Goal: Information Seeking & Learning: Learn about a topic

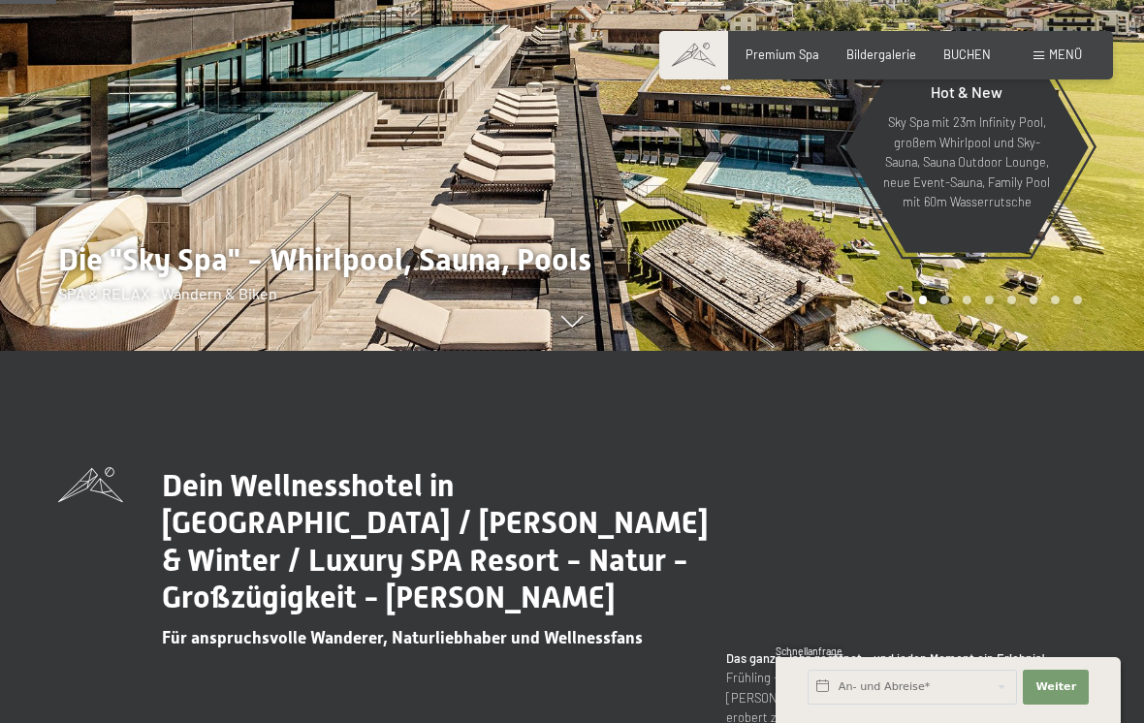
click at [1067, 60] on span "Menü" at bounding box center [1065, 55] width 33 height 16
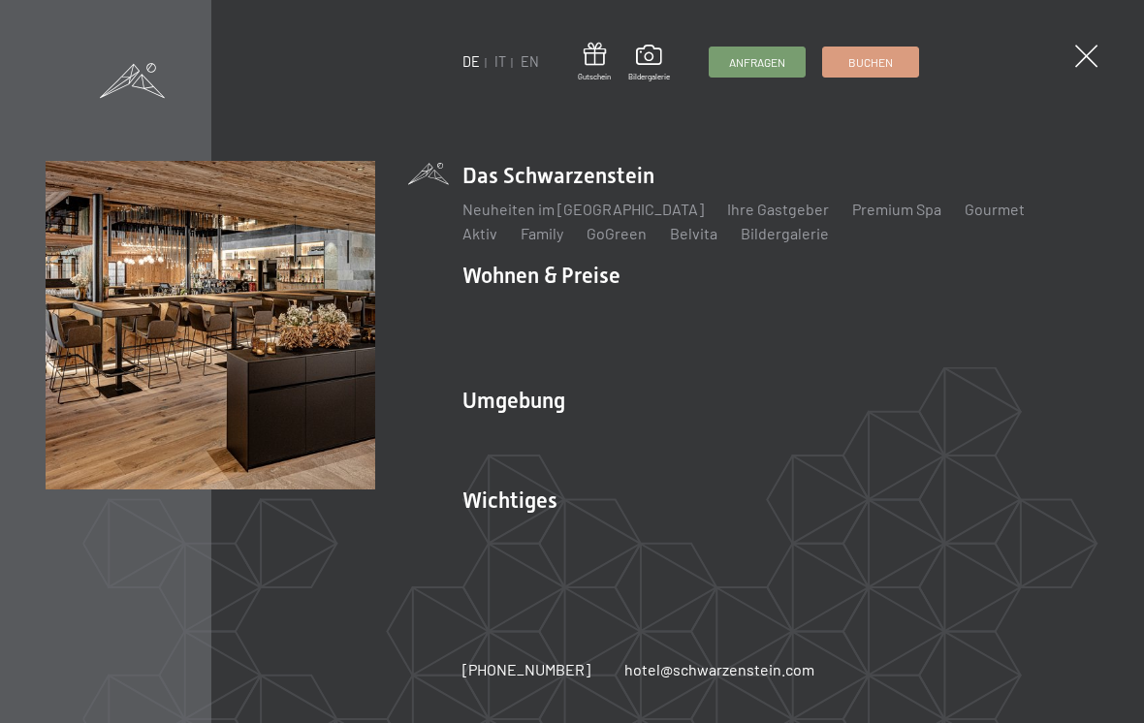
scroll to position [731, 0]
click at [497, 236] on link "Aktiv" at bounding box center [479, 233] width 35 height 18
click at [1093, 55] on span at bounding box center [1086, 56] width 22 height 22
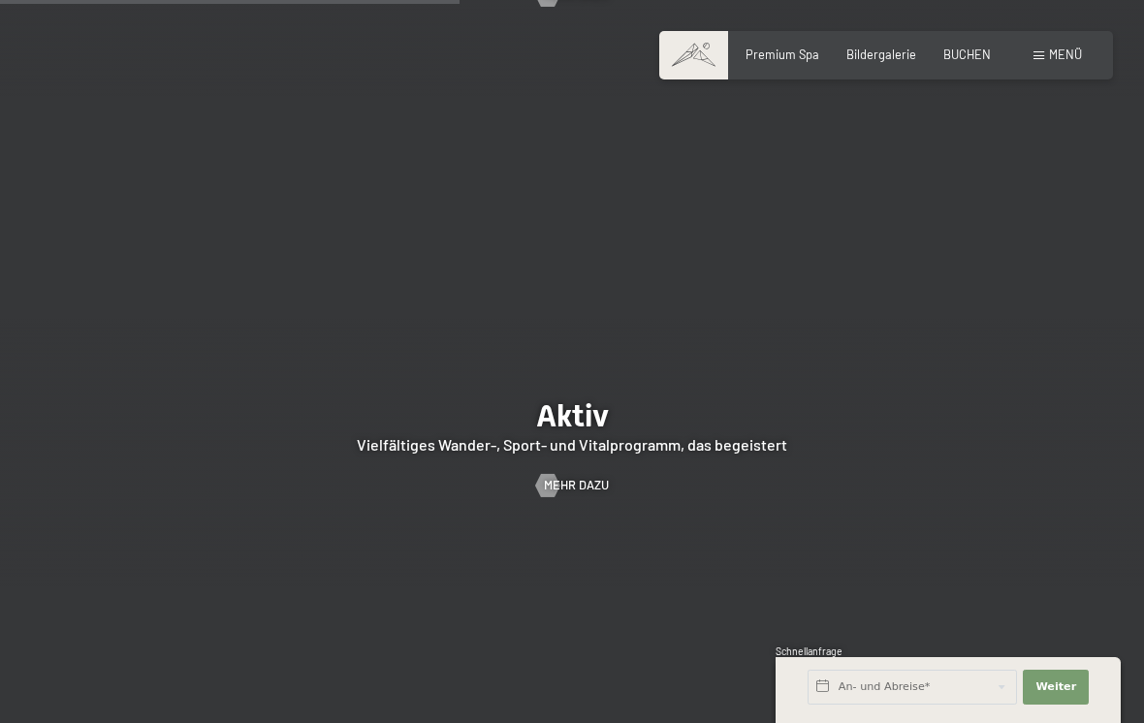
scroll to position [3056, 0]
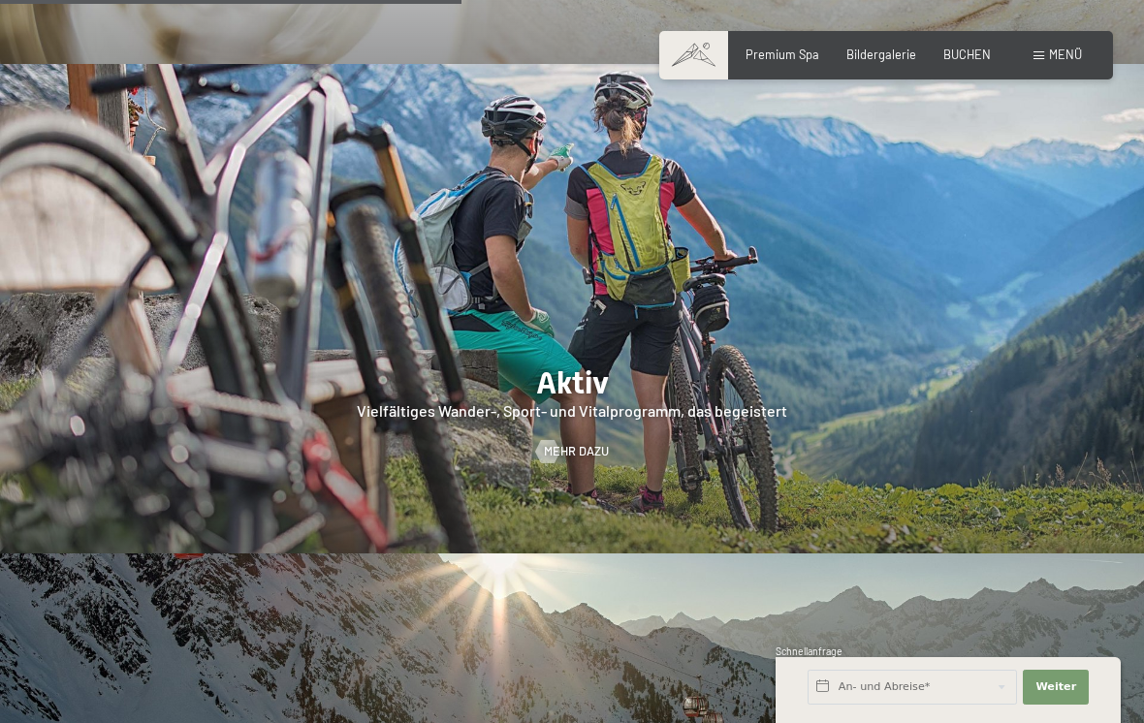
click at [594, 443] on span "Mehr dazu" at bounding box center [576, 451] width 65 height 17
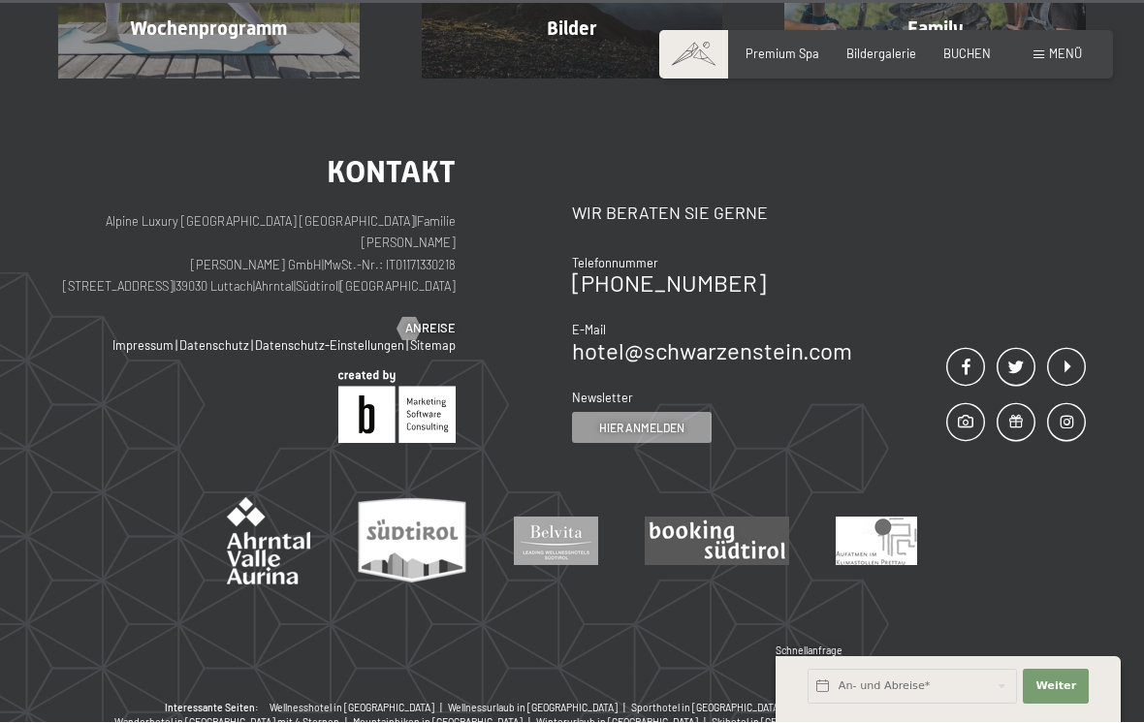
scroll to position [4167, 0]
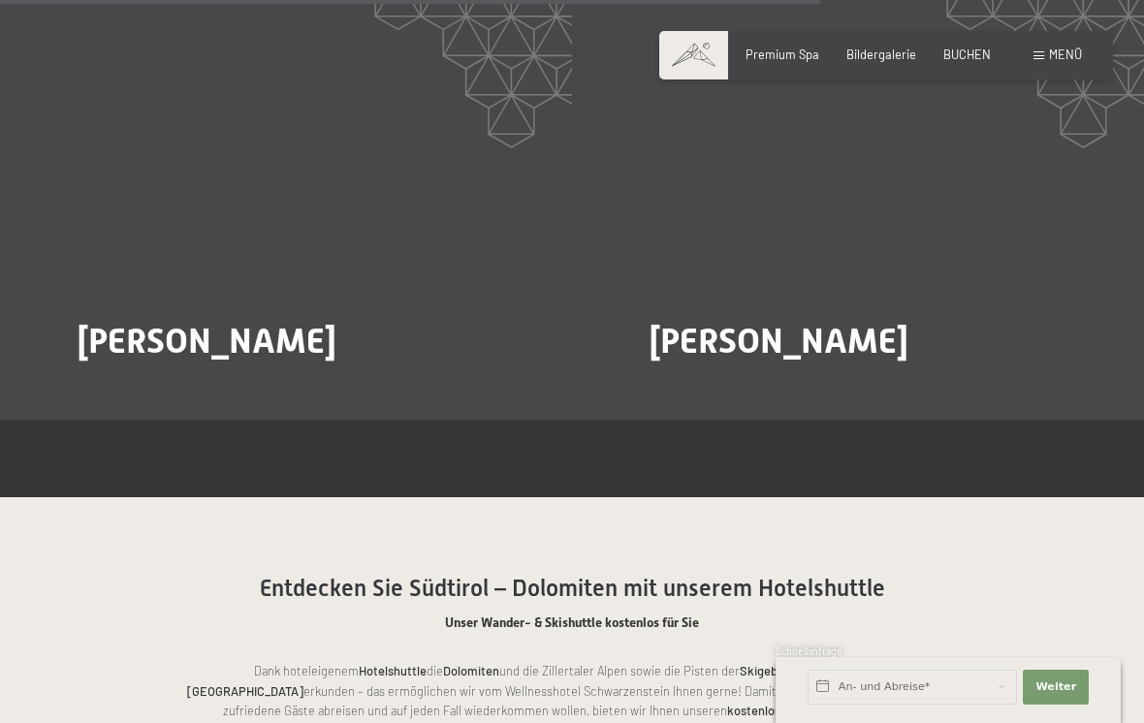
scroll to position [2905, 0]
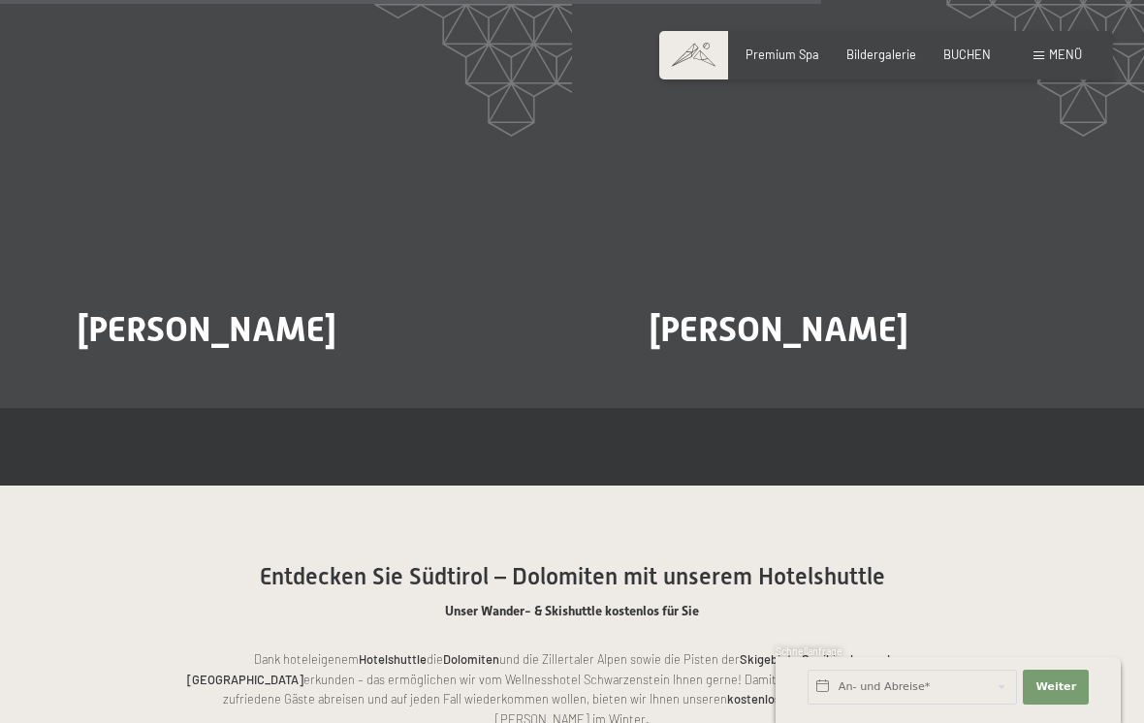
click at [111, 374] on span "Mehr dazu" at bounding box center [117, 382] width 65 height 17
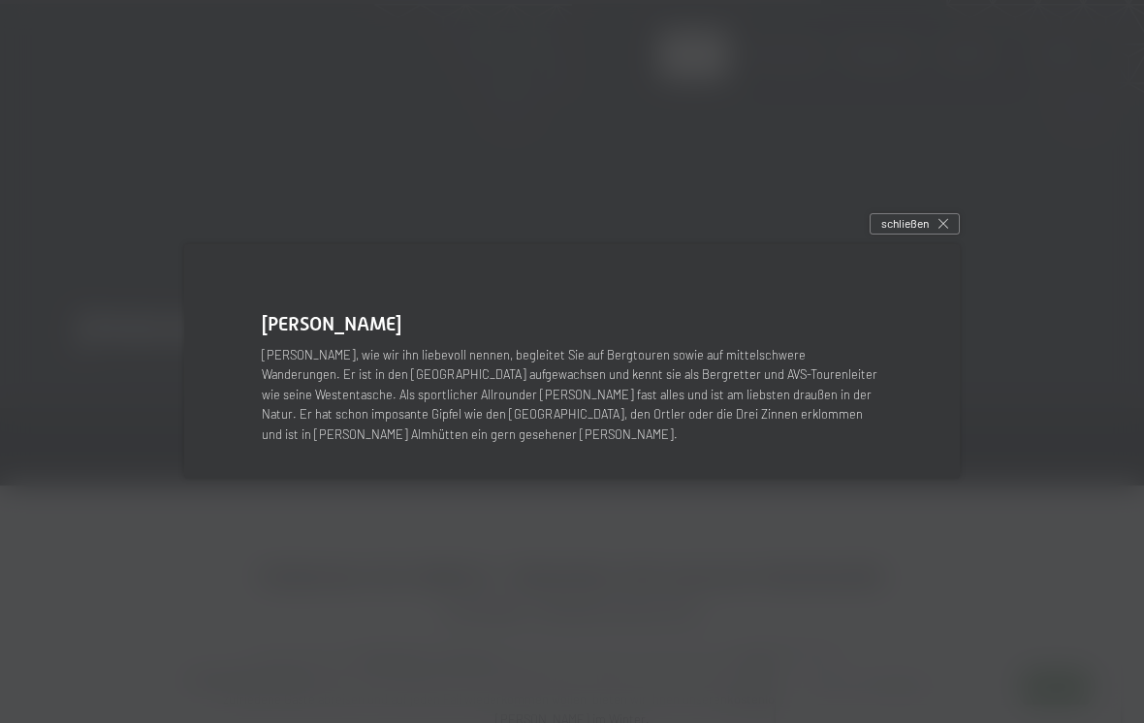
click at [983, 444] on div at bounding box center [572, 361] width 1144 height 723
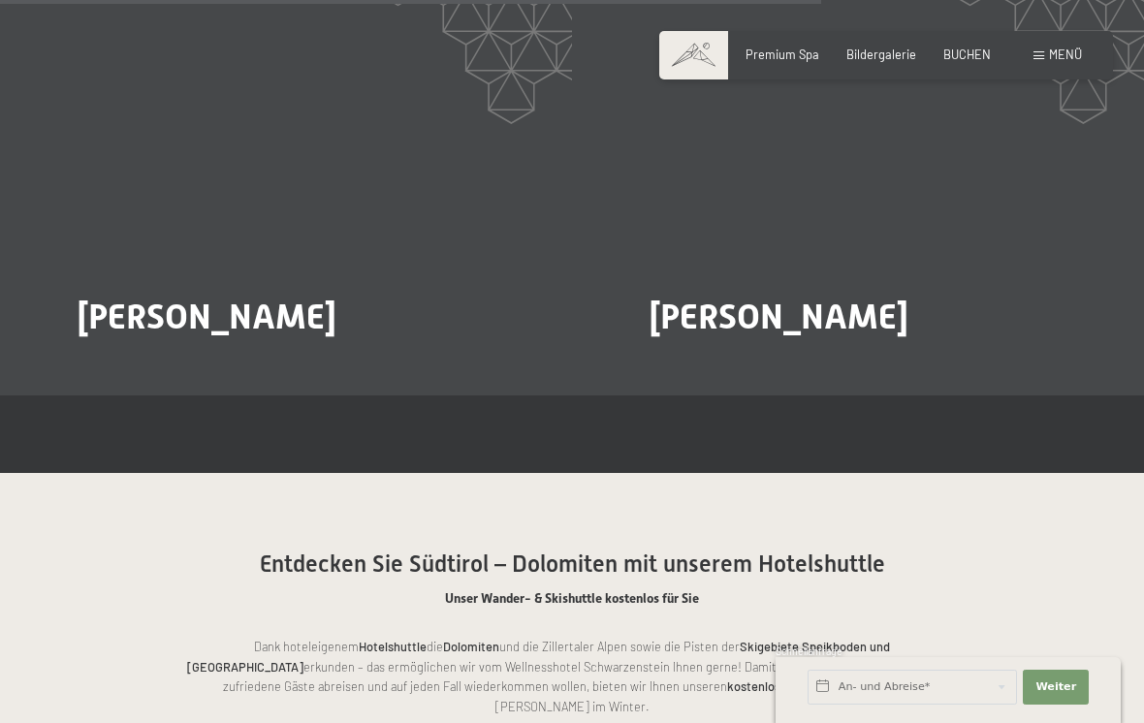
scroll to position [2922, 0]
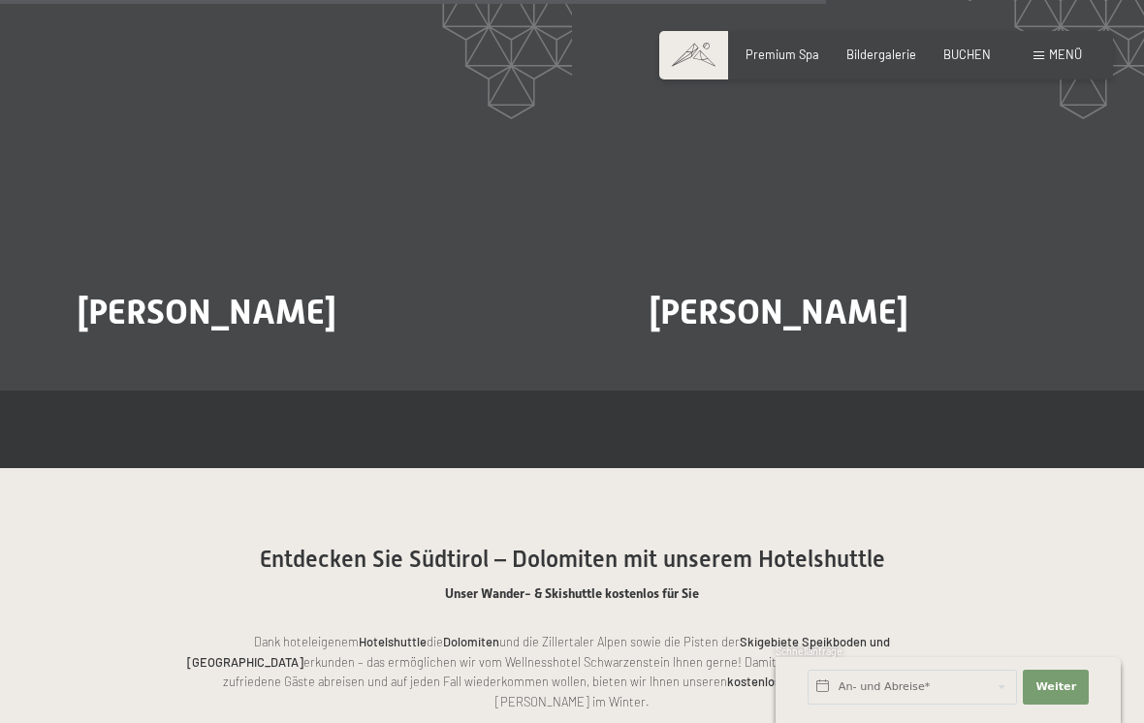
click at [986, 398] on section "Heinrich Marcher Mehr dazu Paul Oberhuber Mehr dazu Heinrich Marcher Heini, wie…" at bounding box center [572, 177] width 1144 height 585
click at [677, 357] on span "Mehr dazu" at bounding box center [689, 365] width 65 height 17
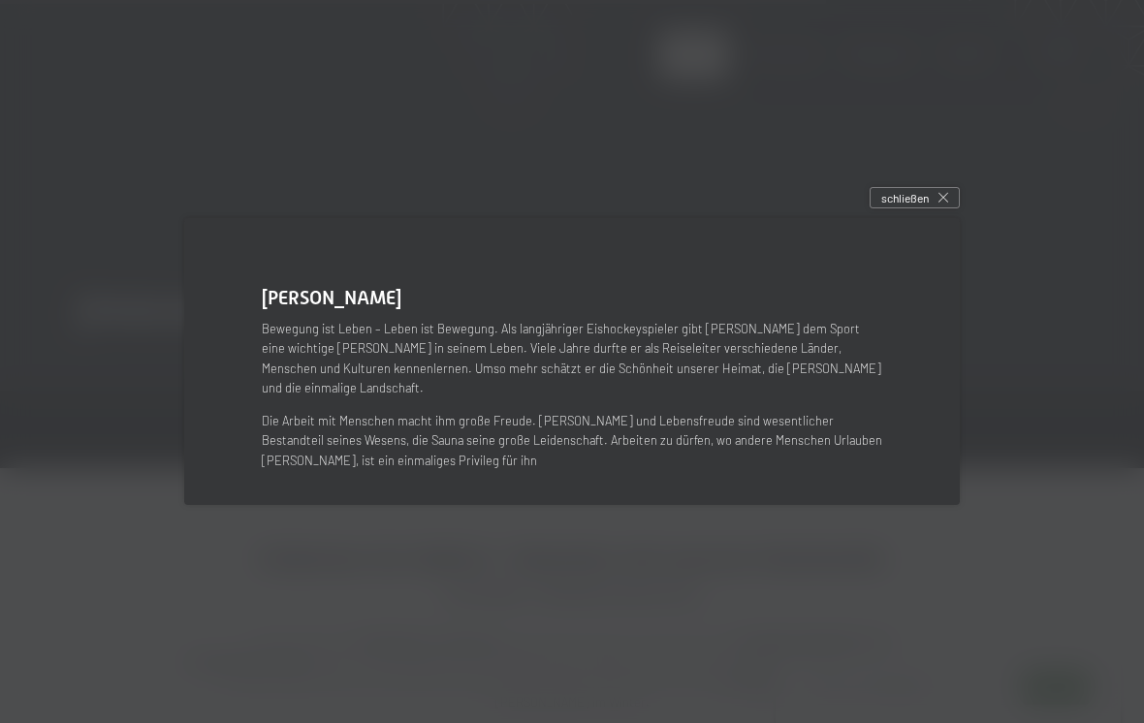
click at [943, 208] on div "schließen" at bounding box center [915, 197] width 90 height 21
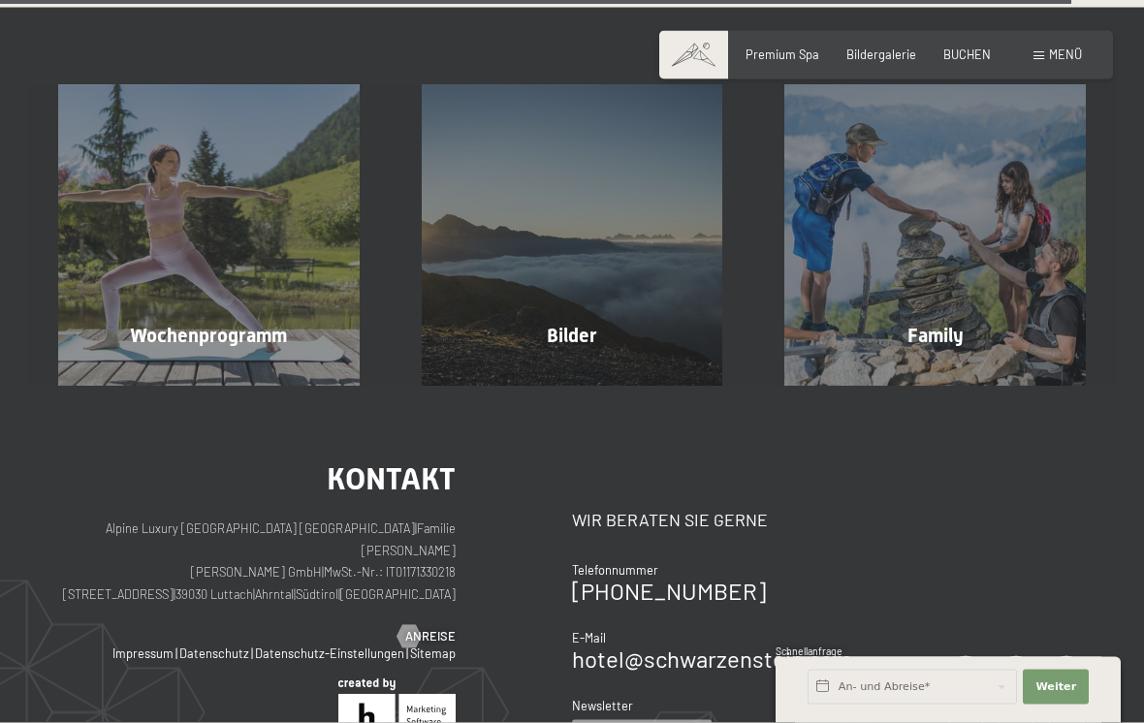
scroll to position [3878, 0]
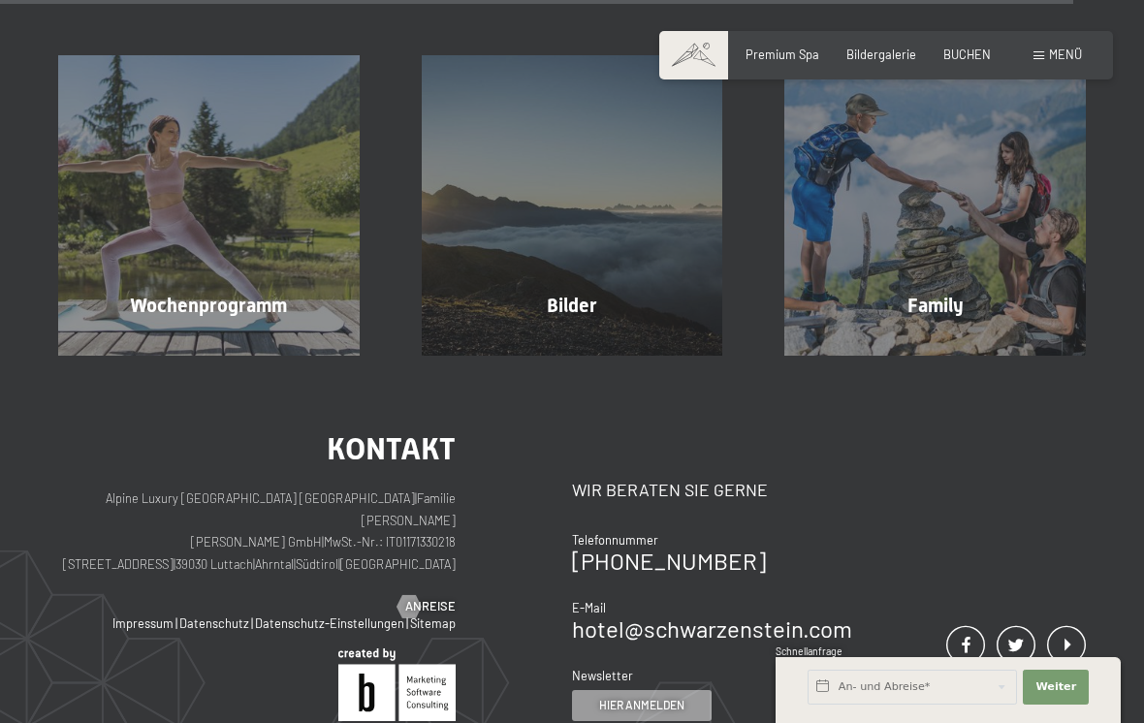
click at [162, 335] on div at bounding box center [169, 346] width 14 height 23
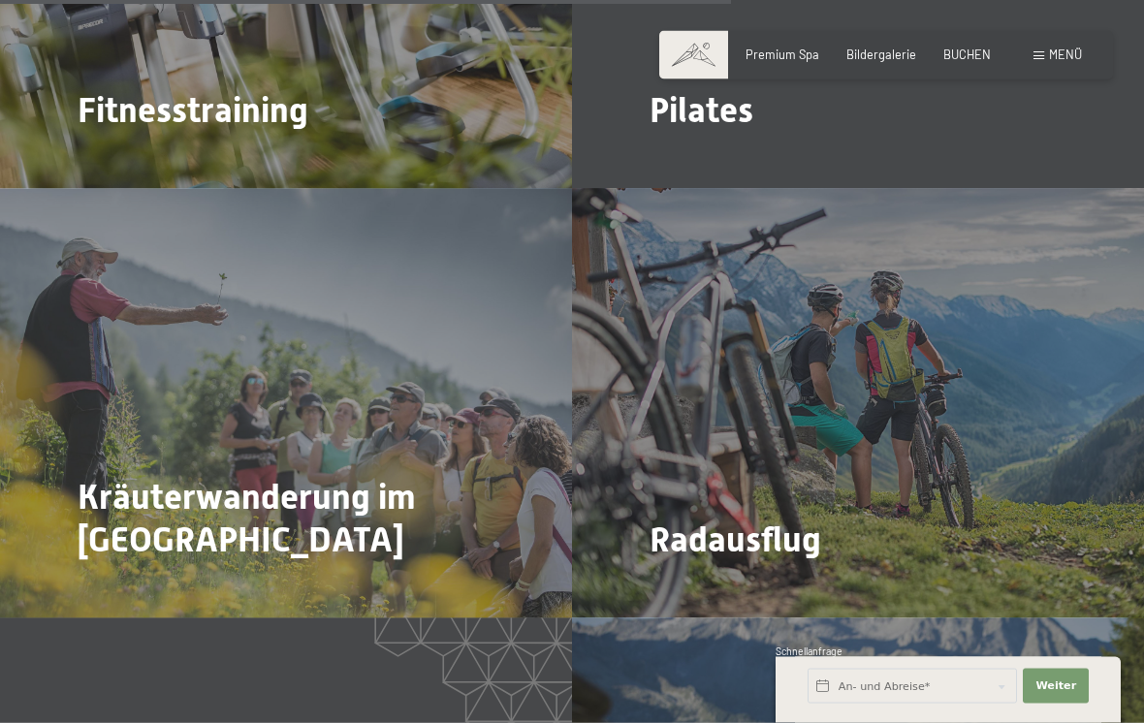
scroll to position [4031, 0]
click at [747, 411] on div "Radausflug Mehr dazu" at bounding box center [858, 405] width 572 height 430
click at [714, 586] on span "Mehr dazu" at bounding box center [689, 594] width 65 height 17
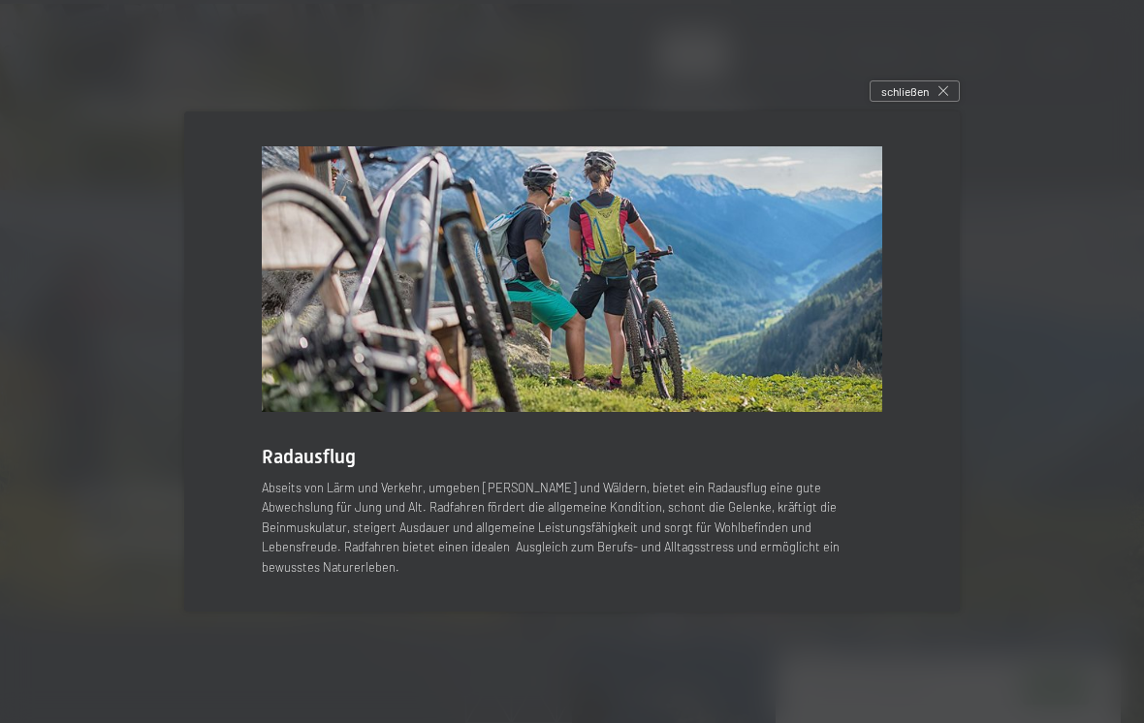
click at [926, 490] on div "Radausflug Abseits von Lärm und Verkehr, umgeben [PERSON_NAME] und Wäldern, bie…" at bounding box center [572, 362] width 776 height 500
